Goal: Register for event/course

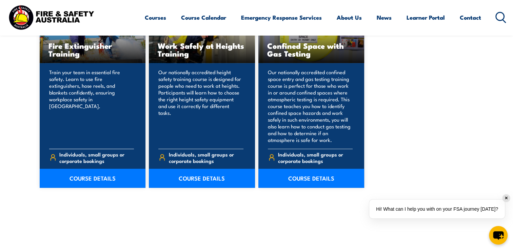
scroll to position [509, 0]
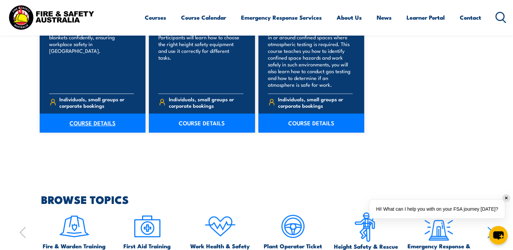
click at [112, 125] on link "COURSE DETAILS" at bounding box center [93, 123] width 106 height 19
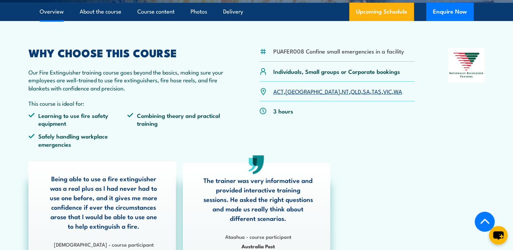
scroll to position [204, 0]
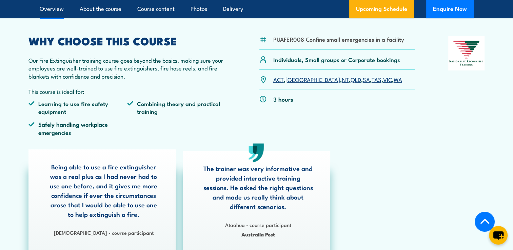
click at [383, 83] on link "VIC" at bounding box center [387, 79] width 9 height 8
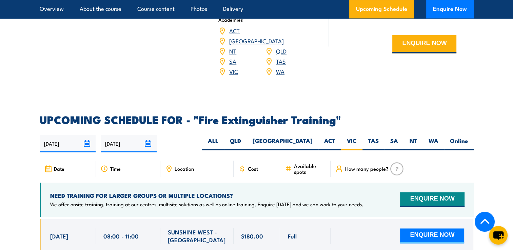
scroll to position [1037, 0]
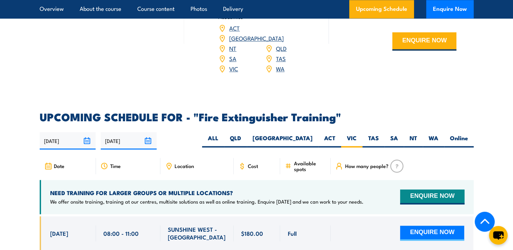
click at [395, 160] on img at bounding box center [397, 166] width 13 height 13
click at [310, 161] on span "Available spots" at bounding box center [310, 167] width 32 height 12
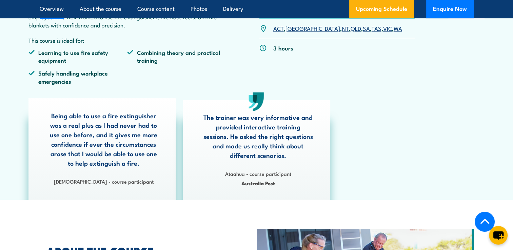
scroll to position [223, 0]
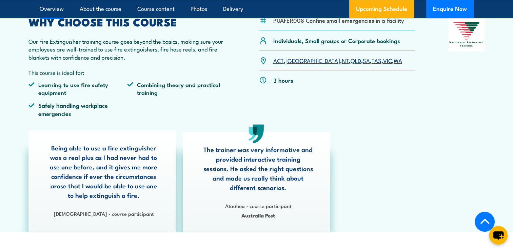
click at [127, 10] on ul "Overview About the course Course content Photos Delivery" at bounding box center [142, 9] width 204 height 18
click at [118, 10] on link "About the course" at bounding box center [101, 9] width 42 height 18
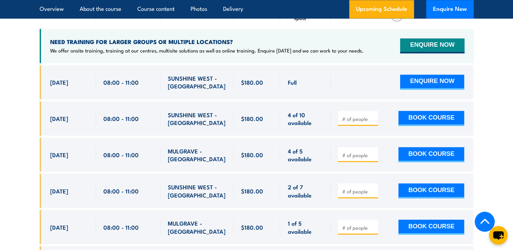
scroll to position [1189, 0]
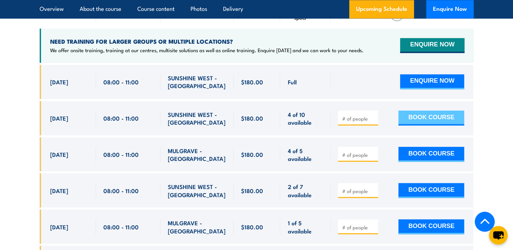
click at [403, 111] on button "BOOK COURSE" at bounding box center [432, 118] width 66 height 15
click at [346, 115] on input "number" at bounding box center [359, 118] width 34 height 7
type input "1"
click at [427, 111] on button "BOOK COURSE" at bounding box center [432, 118] width 66 height 15
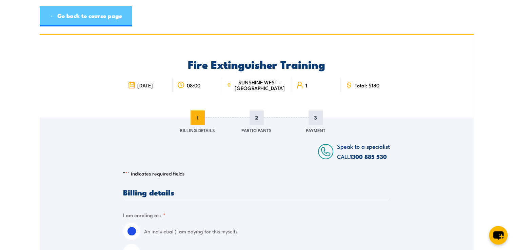
click at [104, 20] on link "← Go back to course page" at bounding box center [86, 16] width 92 height 20
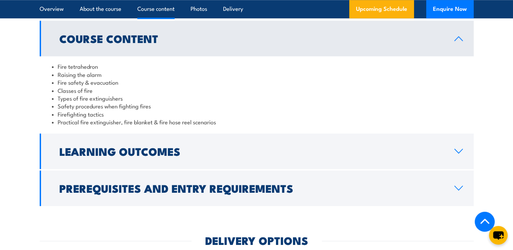
scroll to position [698, 0]
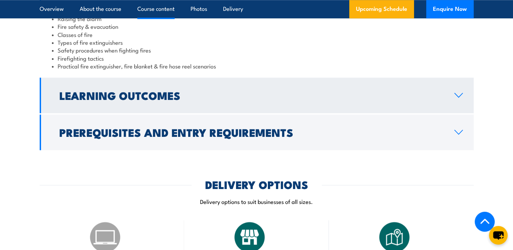
click at [172, 93] on h2 "Learning Outcomes" at bounding box center [251, 96] width 385 height 10
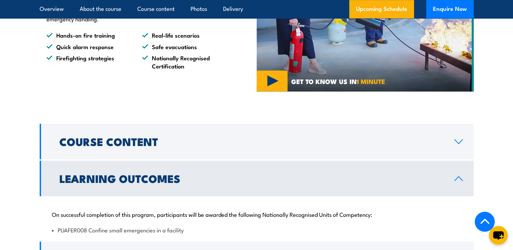
scroll to position [577, 0]
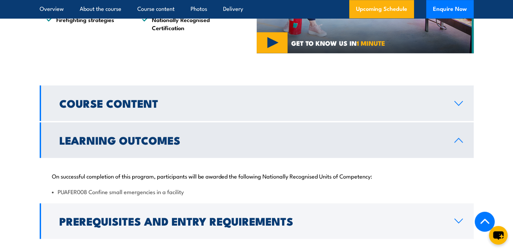
click at [129, 105] on h2 "Course Content" at bounding box center [251, 103] width 385 height 10
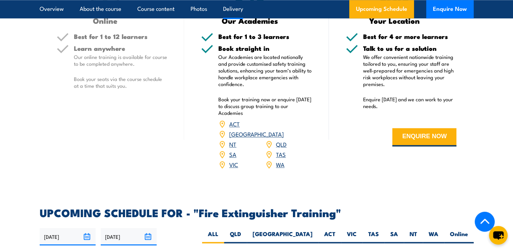
scroll to position [950, 0]
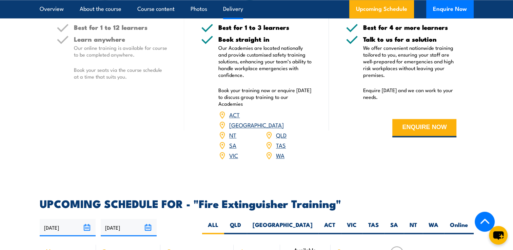
click at [232, 151] on link "VIC" at bounding box center [233, 155] width 9 height 8
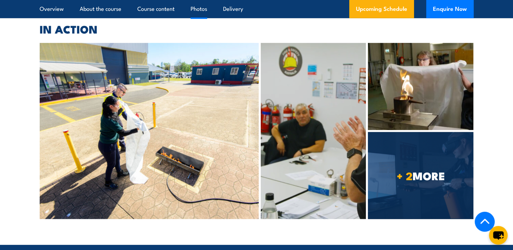
scroll to position [1886, 0]
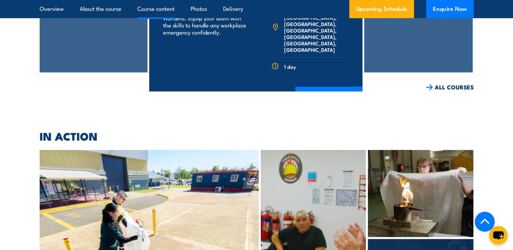
click at [168, 15] on link "Course content" at bounding box center [155, 9] width 37 height 18
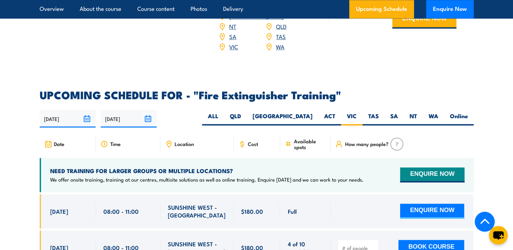
scroll to position [994, 0]
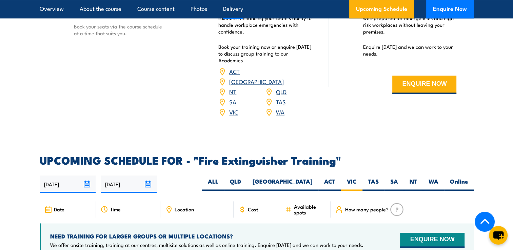
click at [227, 107] on div "VIC" at bounding box center [242, 112] width 47 height 10
click at [229, 108] on link "VIC" at bounding box center [233, 112] width 9 height 8
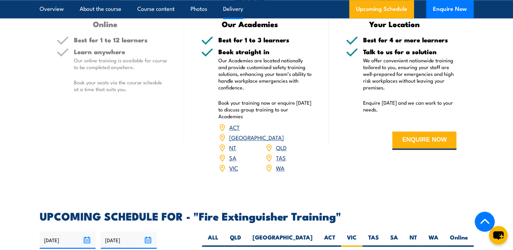
scroll to position [935, 0]
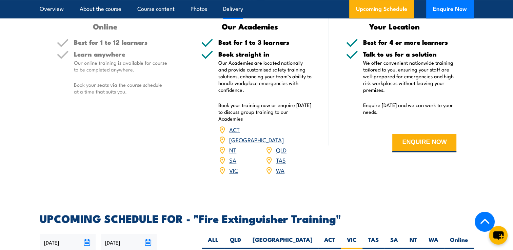
click at [234, 166] on link "VIC" at bounding box center [233, 170] width 9 height 8
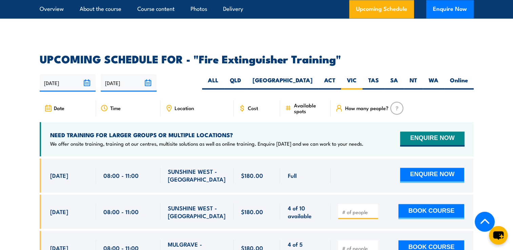
scroll to position [1037, 0]
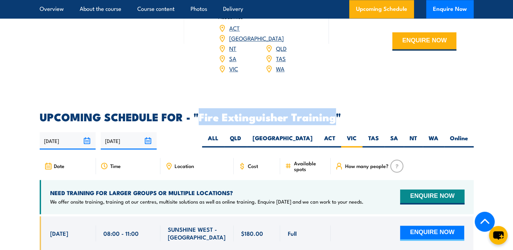
drag, startPoint x: 200, startPoint y: 104, endPoint x: 334, endPoint y: 107, distance: 134.4
click at [334, 112] on h2 "UPCOMING SCHEDULE FOR - "Fire Extinguisher Training"" at bounding box center [257, 117] width 434 height 10
drag, startPoint x: 334, startPoint y: 107, endPoint x: 317, endPoint y: 108, distance: 16.7
copy h2 "Fire Extinguisher Training"
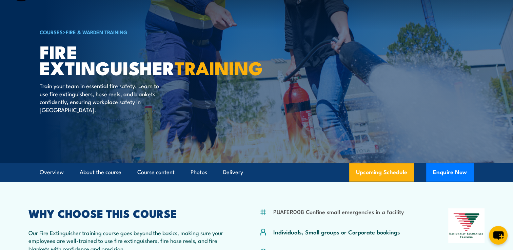
scroll to position [0, 0]
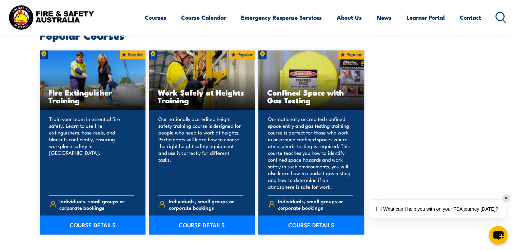
scroll to position [407, 0]
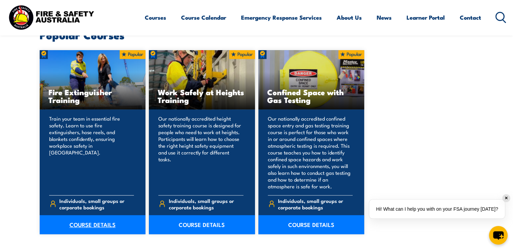
click at [92, 223] on link "COURSE DETAILS" at bounding box center [93, 225] width 106 height 19
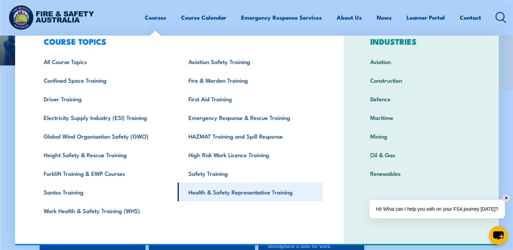
scroll to position [441, 0]
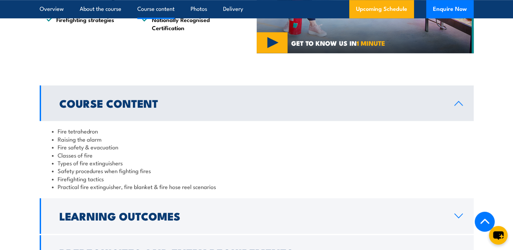
scroll to position [679, 0]
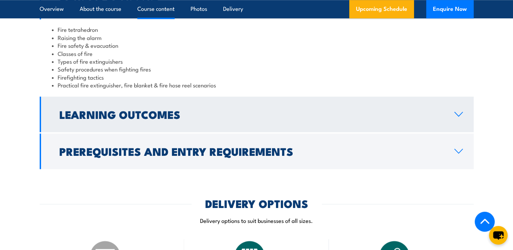
click at [186, 115] on h2 "Learning Outcomes" at bounding box center [251, 115] width 385 height 10
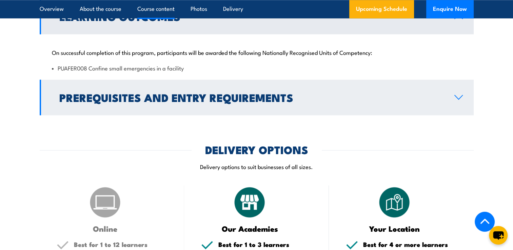
scroll to position [713, 0]
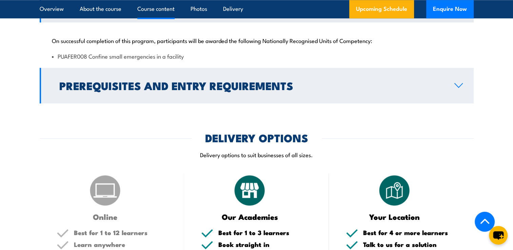
click at [195, 86] on h2 "Prerequisites and Entry Requirements" at bounding box center [251, 86] width 385 height 10
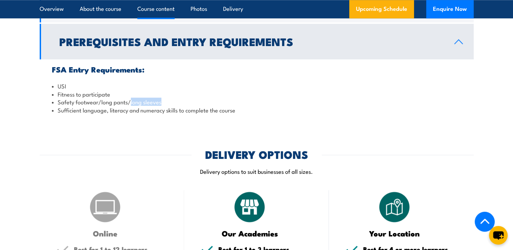
drag, startPoint x: 143, startPoint y: 103, endPoint x: 165, endPoint y: 104, distance: 22.1
click at [165, 104] on li "Safety footwear/long pants/long sleeves" at bounding box center [257, 102] width 410 height 8
drag, startPoint x: 165, startPoint y: 104, endPoint x: 146, endPoint y: 105, distance: 18.7
copy li "long sleeves"
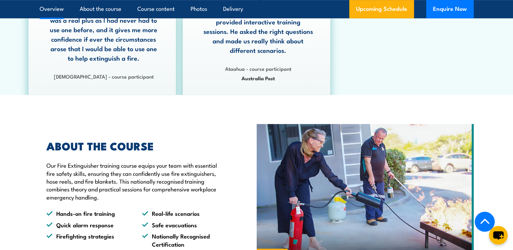
scroll to position [339, 0]
